Goal: Find specific page/section: Find specific page/section

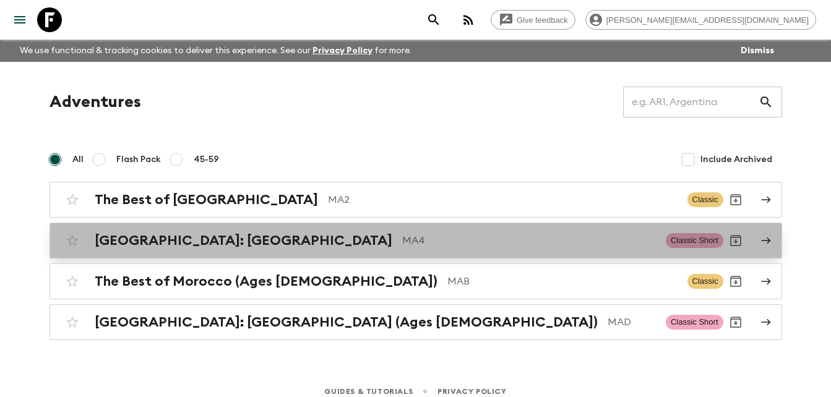
drag, startPoint x: 0, startPoint y: 0, endPoint x: 212, endPoint y: 246, distance: 324.8
click at [212, 246] on h2 "[GEOGRAPHIC_DATA]: [GEOGRAPHIC_DATA]" at bounding box center [244, 241] width 298 height 16
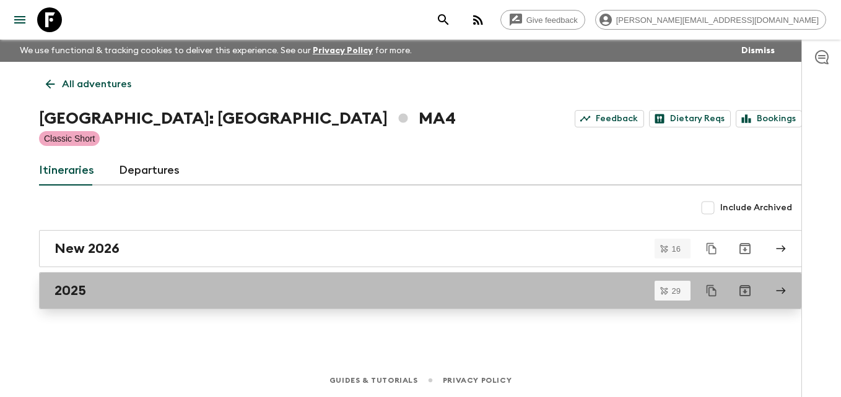
click at [77, 293] on h2 "2025" at bounding box center [70, 291] width 32 height 16
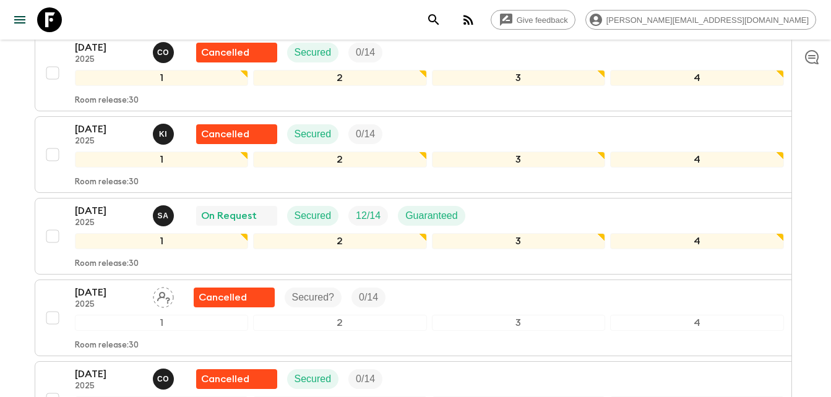
scroll to position [1489, 0]
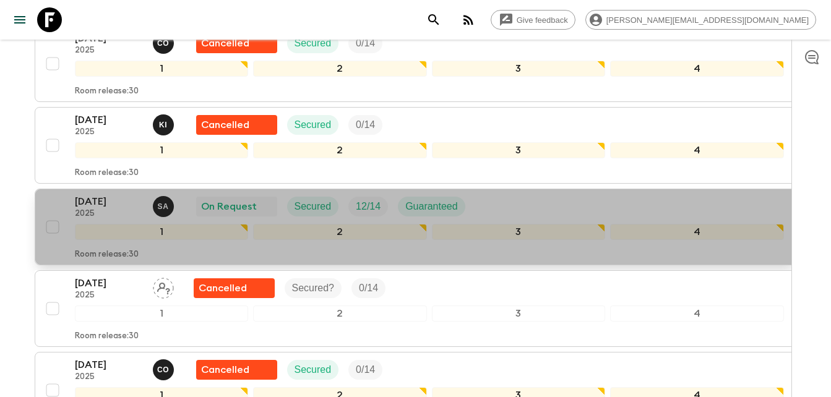
click at [95, 194] on p "[DATE]" at bounding box center [109, 201] width 68 height 15
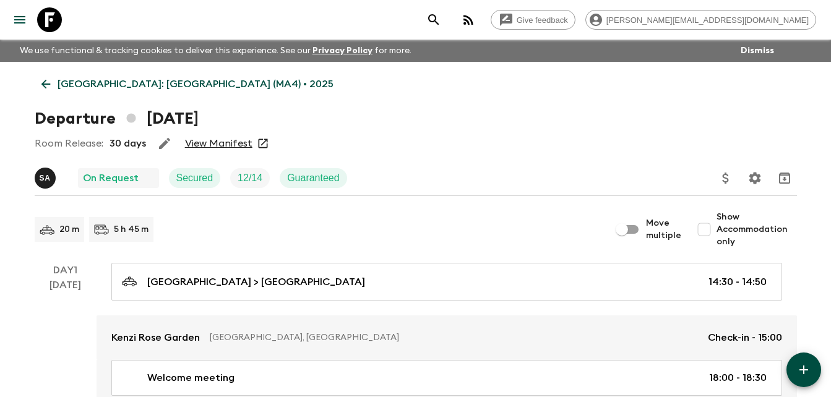
click at [231, 144] on link "View Manifest" at bounding box center [218, 143] width 67 height 12
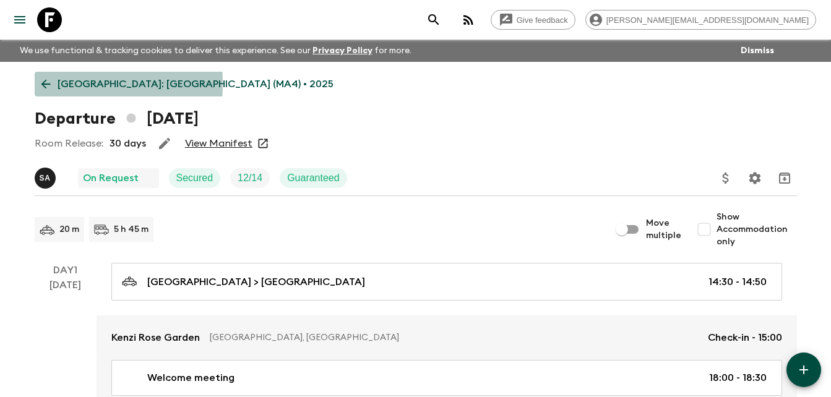
click at [44, 84] on icon at bounding box center [46, 84] width 14 height 14
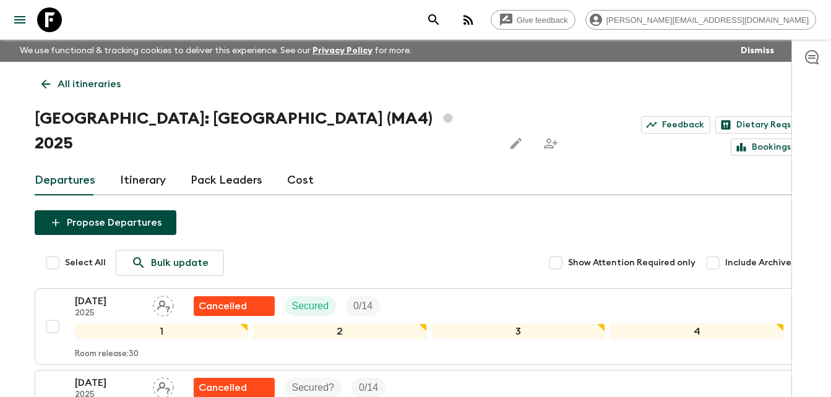
click at [46, 87] on icon at bounding box center [46, 84] width 14 height 14
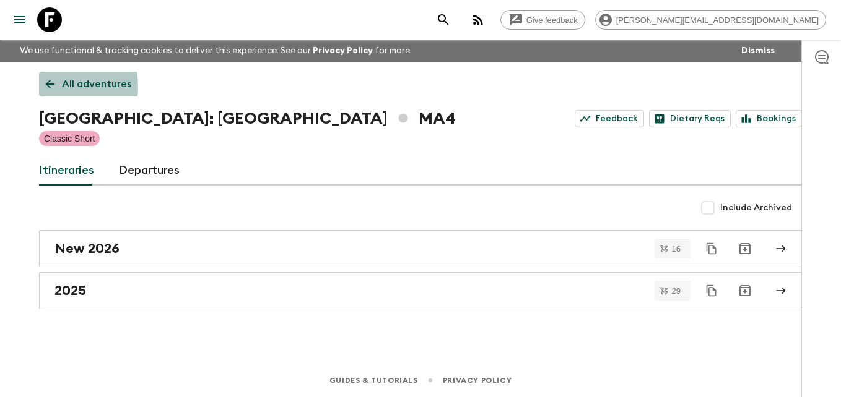
click at [46, 87] on icon at bounding box center [50, 84] width 14 height 14
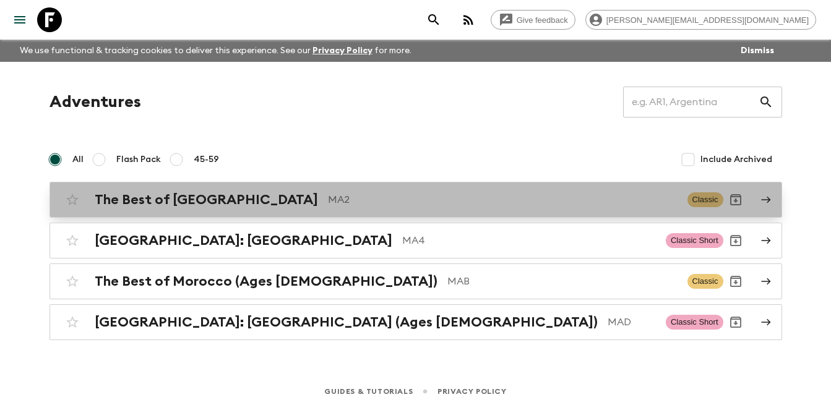
click at [204, 199] on h2 "The Best of [GEOGRAPHIC_DATA]" at bounding box center [206, 200] width 223 height 16
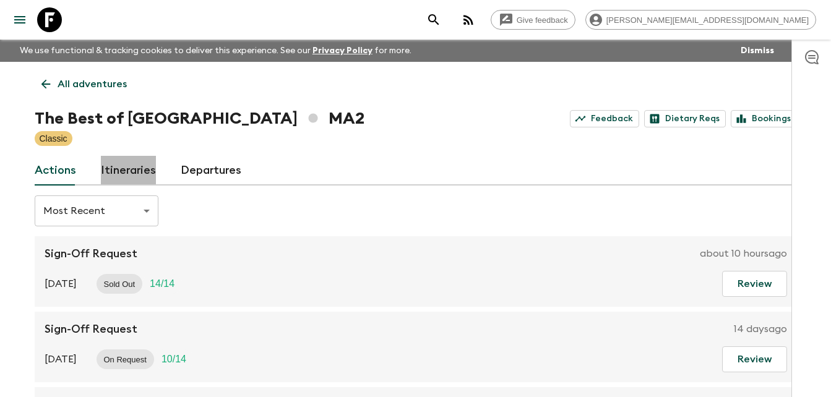
click at [132, 170] on link "Itineraries" at bounding box center [128, 171] width 55 height 30
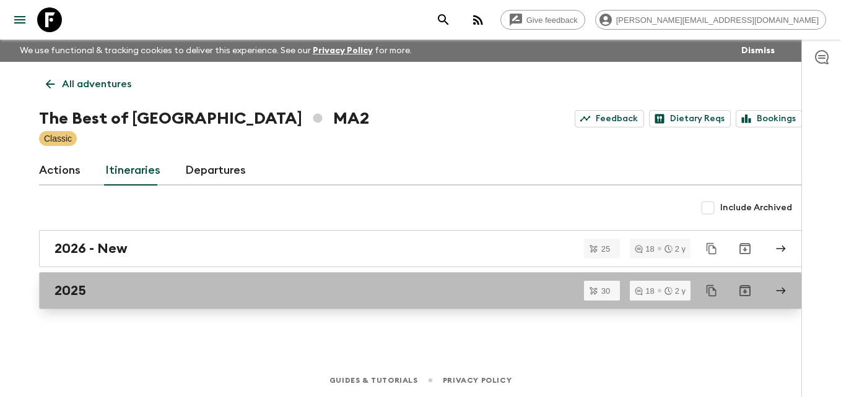
click at [67, 294] on h2 "2025" at bounding box center [70, 291] width 32 height 16
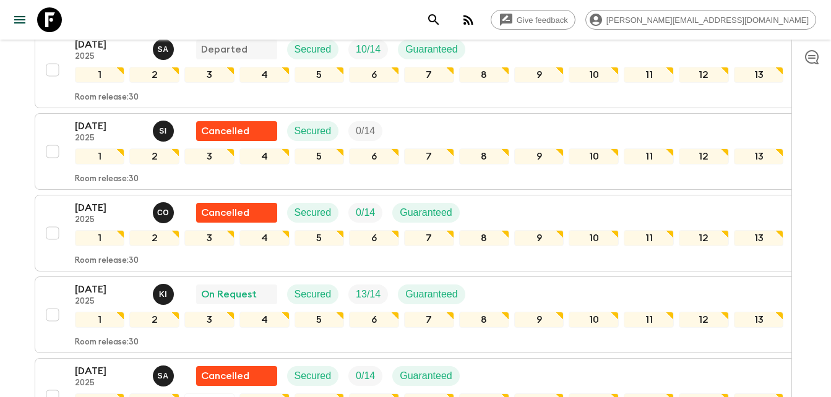
scroll to position [1213, 0]
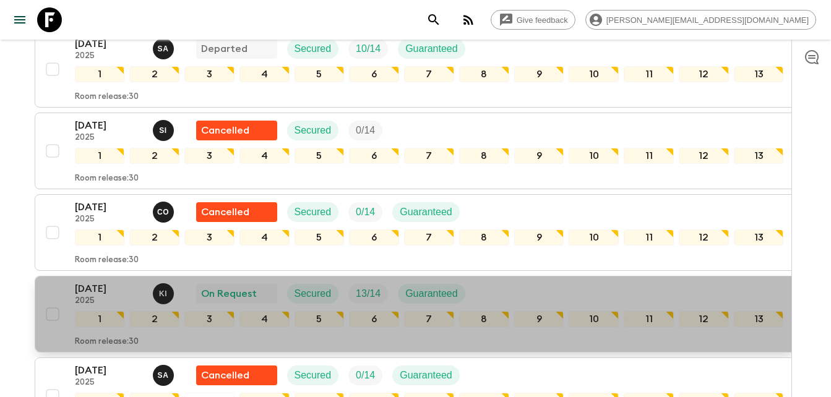
click at [98, 287] on p "[DATE]" at bounding box center [109, 289] width 68 height 15
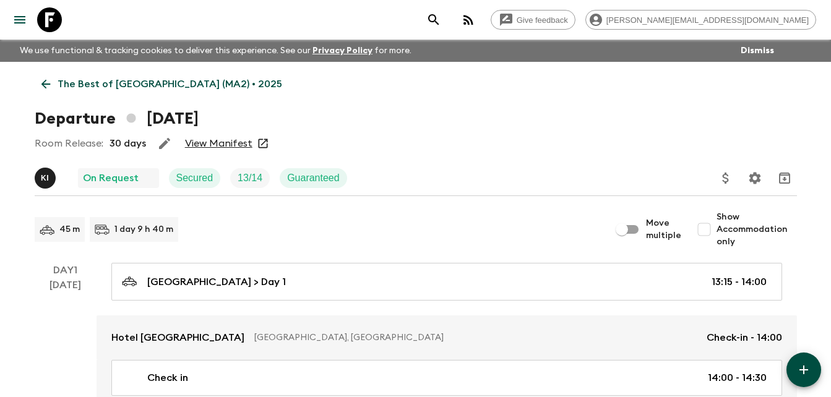
click at [215, 144] on link "View Manifest" at bounding box center [218, 143] width 67 height 12
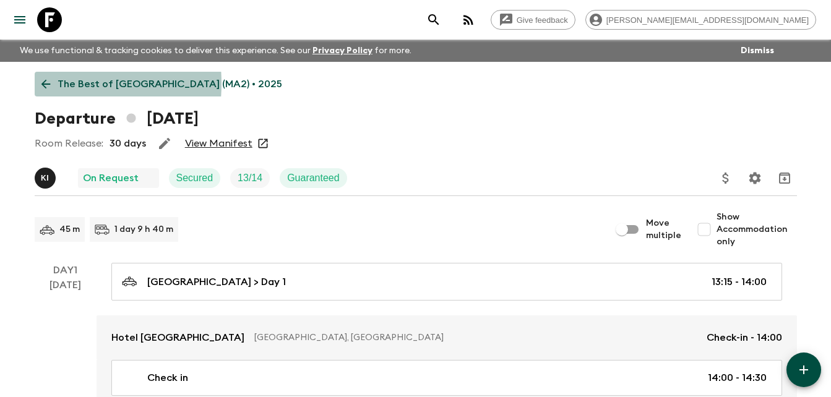
click at [45, 84] on icon at bounding box center [46, 84] width 14 height 14
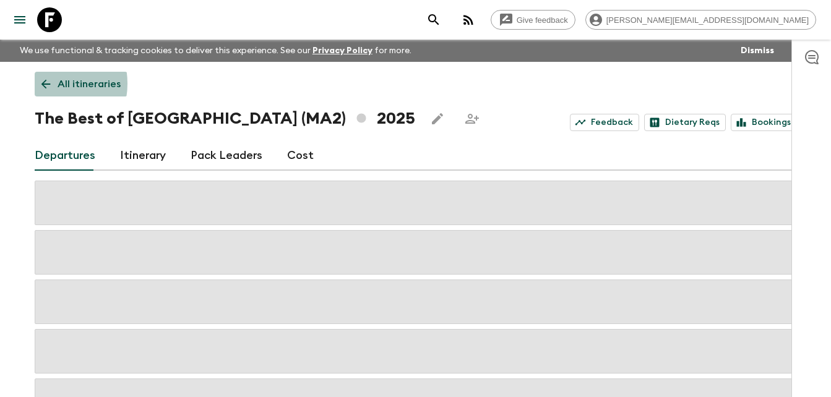
click at [45, 84] on icon at bounding box center [46, 84] width 14 height 14
